Goal: Check status

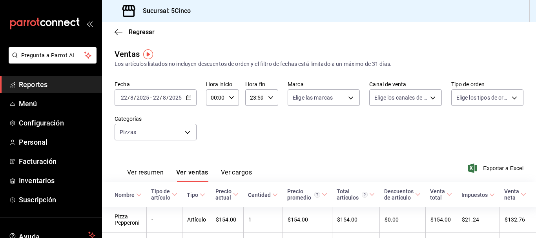
click at [34, 94] on ul "Reportes Menú Configuración Personal Facturación Inventarios Suscripción" at bounding box center [51, 142] width 102 height 132
click at [34, 85] on span "Reportes" at bounding box center [57, 84] width 77 height 11
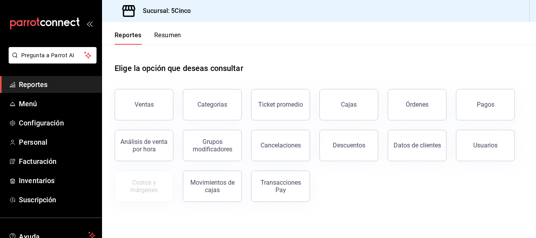
click at [174, 31] on button "Resumen" at bounding box center [167, 37] width 27 height 13
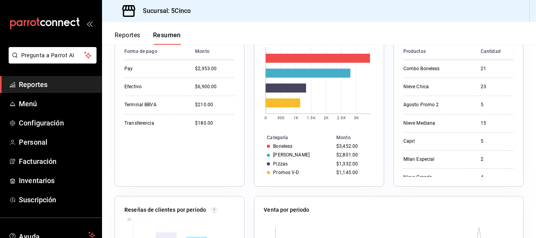
scroll to position [157, 0]
